Goal: Information Seeking & Learning: Understand process/instructions

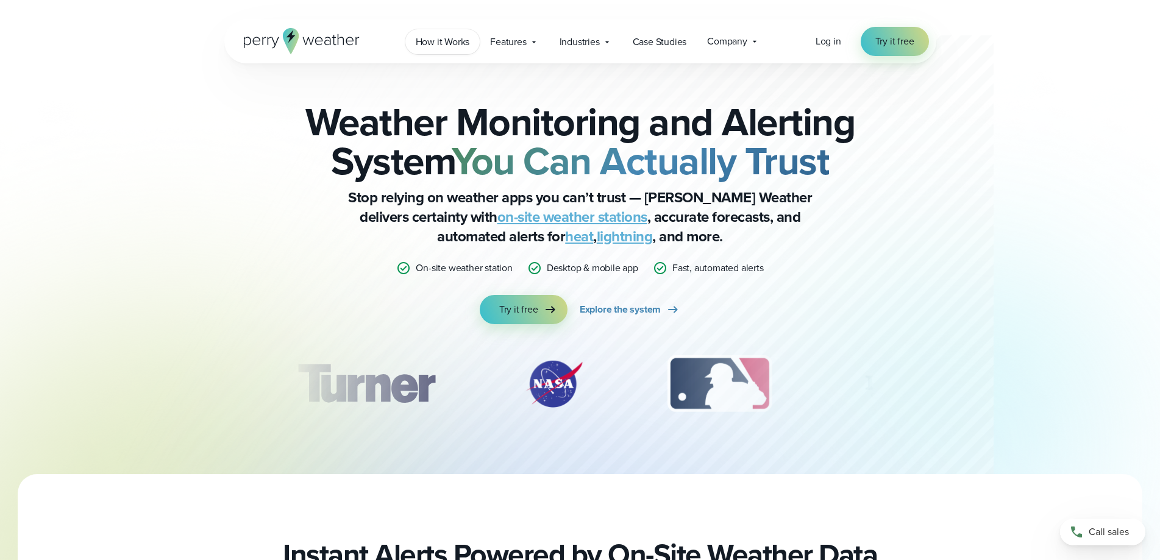
click at [463, 41] on span "How it Works" at bounding box center [443, 42] width 54 height 15
